Goal: Information Seeking & Learning: Learn about a topic

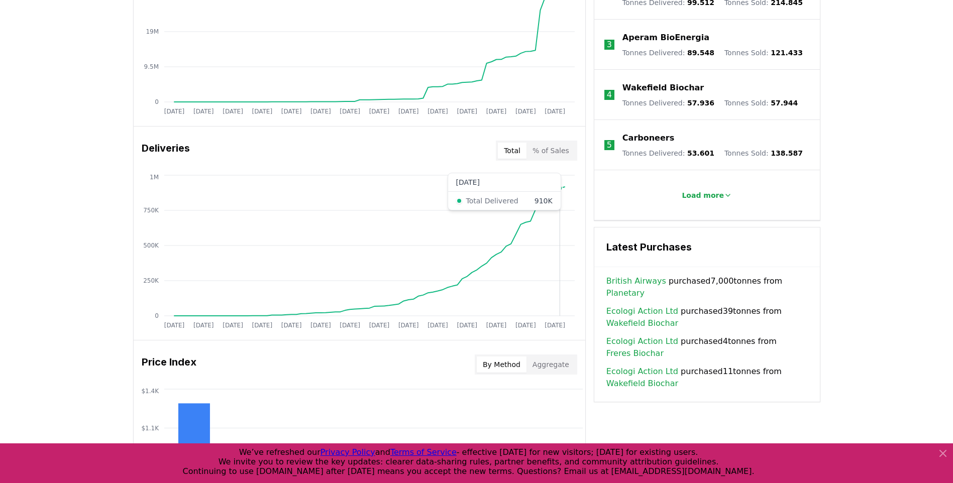
scroll to position [503, 0]
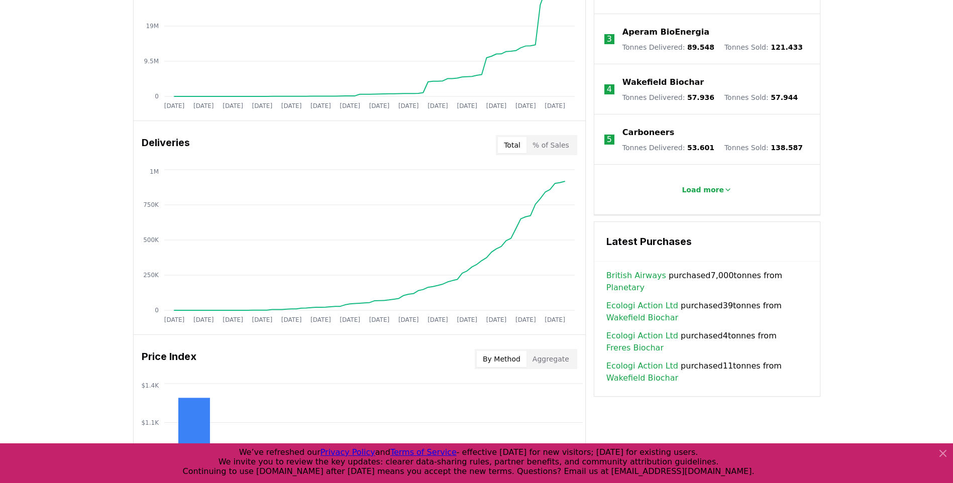
click at [564, 142] on button "% of Sales" at bounding box center [551, 145] width 49 height 16
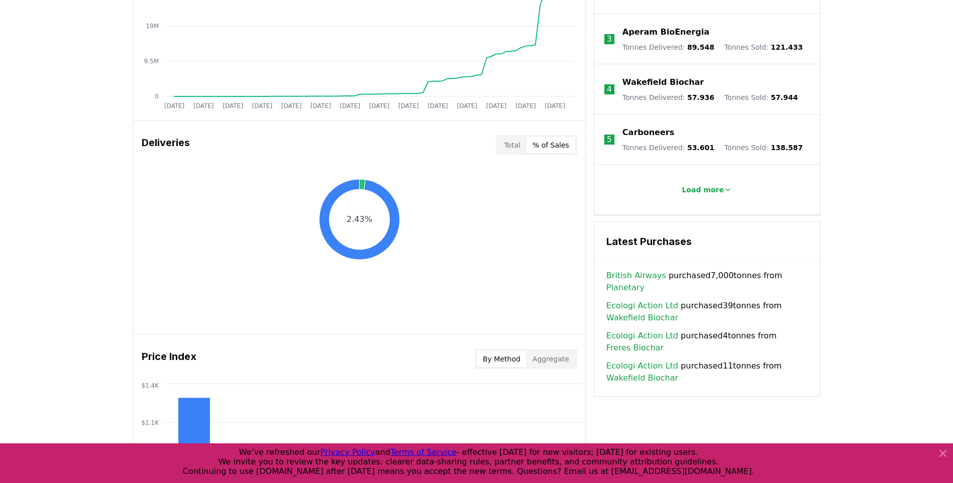
click at [517, 142] on button "Total" at bounding box center [512, 145] width 29 height 16
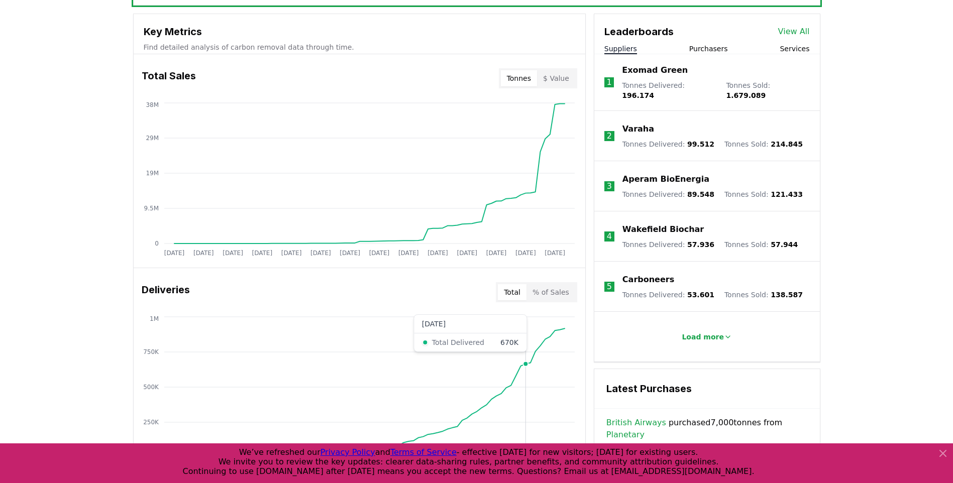
scroll to position [251, 0]
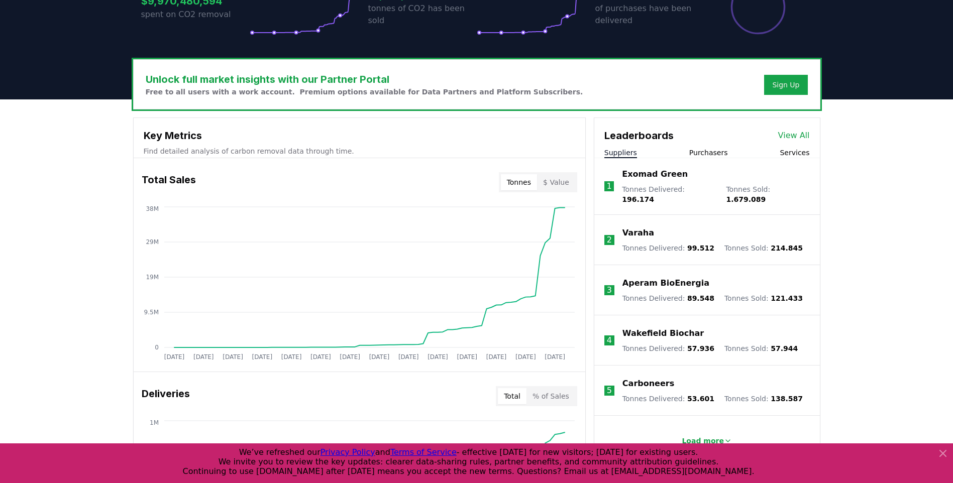
click at [556, 178] on button "$ Value" at bounding box center [556, 182] width 38 height 16
click at [527, 179] on button "Tonnes" at bounding box center [519, 182] width 36 height 16
click at [545, 181] on button "$ Value" at bounding box center [556, 182] width 38 height 16
click at [515, 183] on button "Tonnes" at bounding box center [519, 182] width 36 height 16
click at [554, 182] on button "$ Value" at bounding box center [556, 182] width 38 height 16
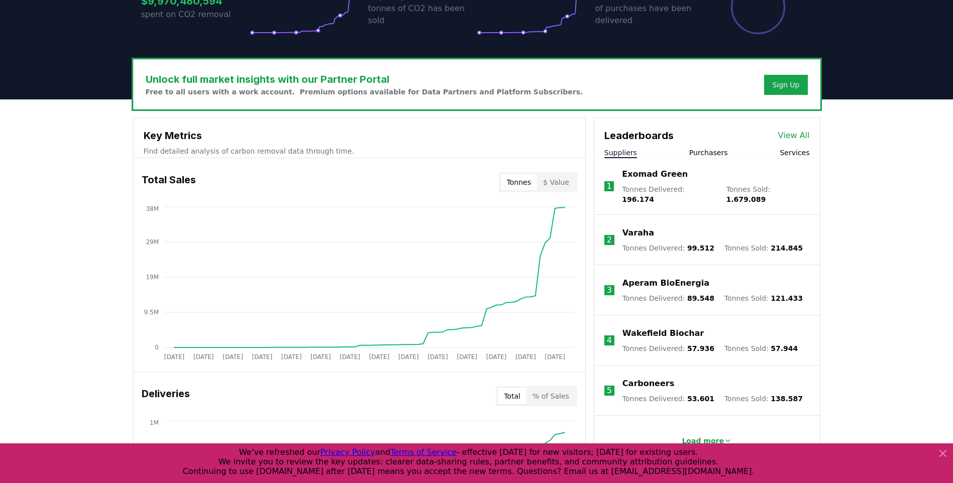
click at [525, 179] on button "Tonnes" at bounding box center [519, 182] width 36 height 16
click at [550, 179] on button "$ Value" at bounding box center [556, 182] width 38 height 16
click at [518, 177] on button "Tonnes" at bounding box center [519, 182] width 36 height 16
click at [718, 154] on button "Purchasers" at bounding box center [709, 153] width 39 height 10
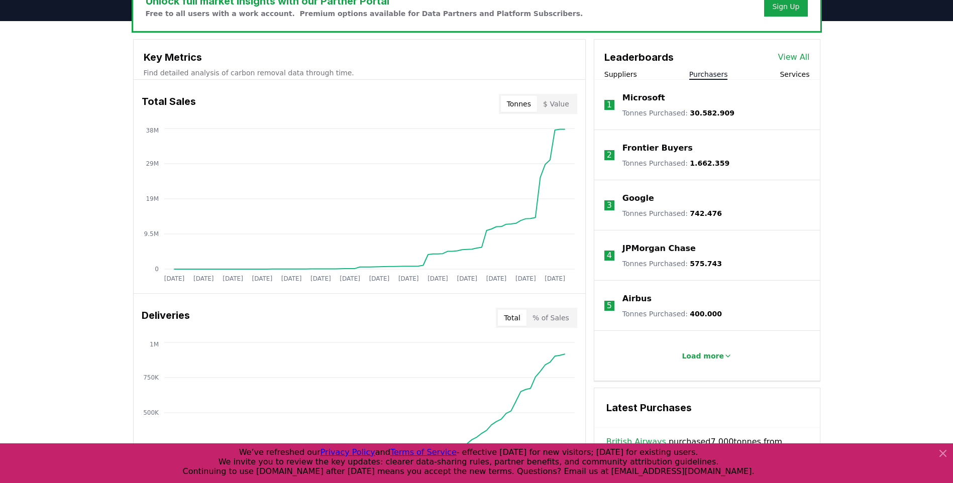
scroll to position [302, 0]
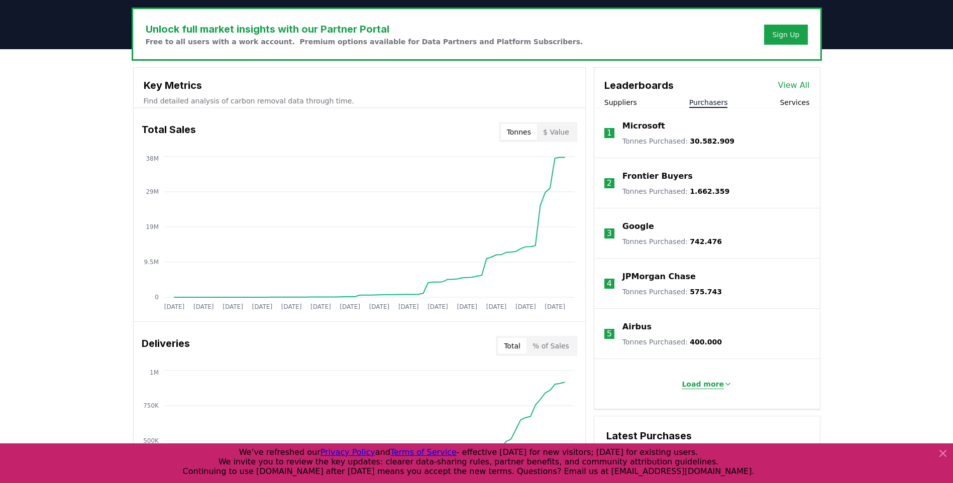
click at [724, 382] on icon at bounding box center [728, 384] width 8 height 8
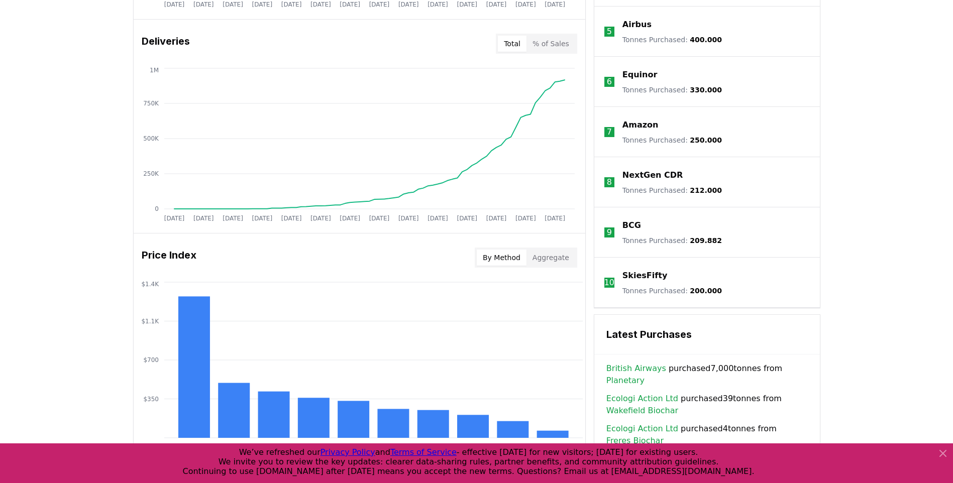
scroll to position [754, 0]
